Goal: Transaction & Acquisition: Obtain resource

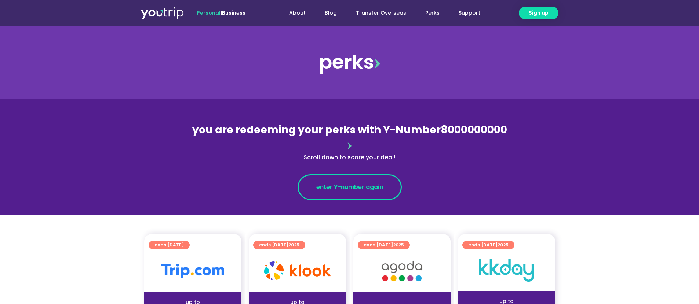
click at [359, 183] on span "enter Y-number again" at bounding box center [349, 187] width 67 height 9
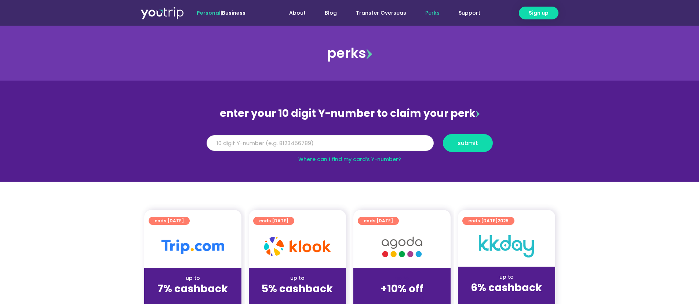
click at [239, 138] on input "Y Number" at bounding box center [320, 143] width 227 height 16
paste input "8186365904"
type input "8186365904"
click at [460, 148] on button "submit" at bounding box center [468, 143] width 50 height 18
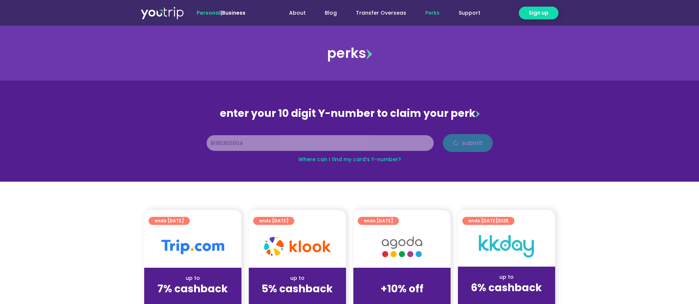
scroll to position [110, 0]
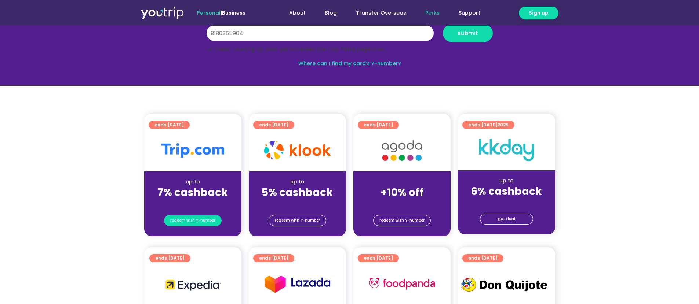
click at [198, 220] on span "redeem with Y-number" at bounding box center [192, 221] width 45 height 10
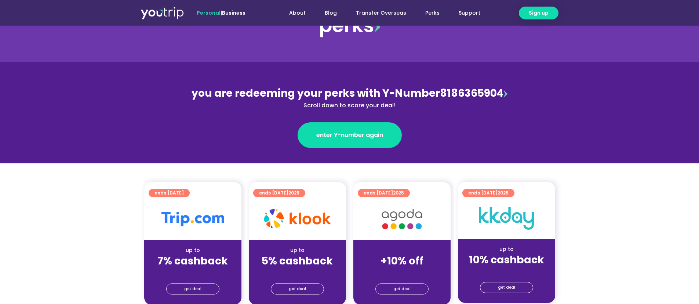
scroll to position [110, 0]
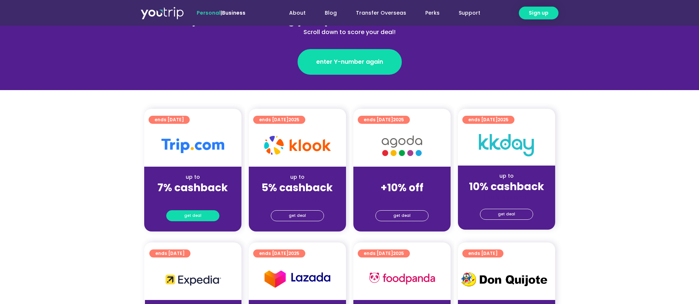
click at [196, 218] on span "get deal" at bounding box center [192, 216] width 17 height 10
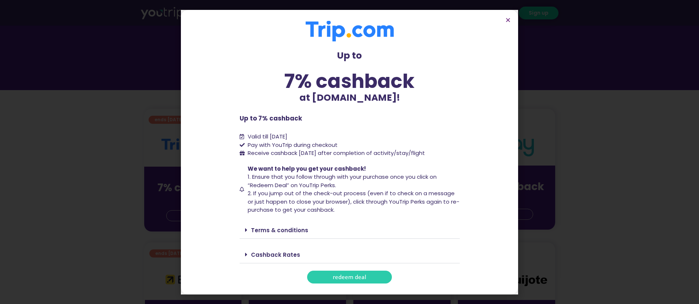
drag, startPoint x: 448, startPoint y: 157, endPoint x: 231, endPoint y: 114, distance: 221.8
click at [230, 114] on section "Up to 7% cashback at Trip.com! Up to 7% cashback at Trip.com! Up to 7% cashback…" at bounding box center [349, 152] width 337 height 285
drag, startPoint x: 448, startPoint y: 155, endPoint x: 231, endPoint y: 118, distance: 220.3
click at [231, 118] on section "Up to 7% cashback at Trip.com! Up to 7% cashback at Trip.com! Up to 7% cashback…" at bounding box center [349, 152] width 337 height 285
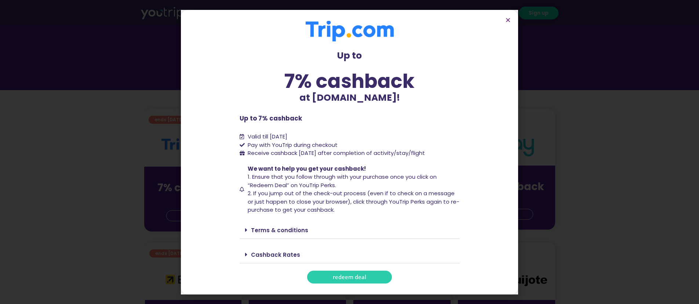
copy div "Up to 7% cashback Valid till 31 March 2027 Pay with YouTrip during checkout Rec…"
click at [506, 19] on icon "Close" at bounding box center [508, 20] width 6 height 6
